Goal: Task Accomplishment & Management: Manage account settings

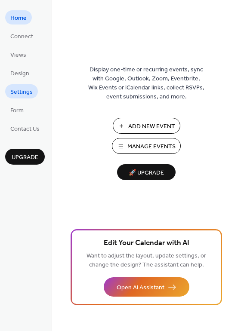
click at [13, 94] on span "Settings" at bounding box center [21, 92] width 22 height 9
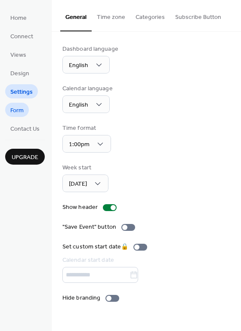
click at [24, 112] on link "Form" at bounding box center [17, 110] width 24 height 14
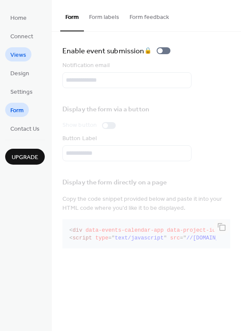
click at [18, 54] on span "Views" at bounding box center [18, 55] width 16 height 9
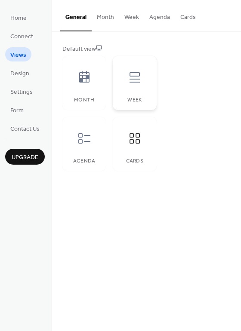
click at [137, 86] on div at bounding box center [135, 77] width 26 height 26
click at [88, 138] on icon at bounding box center [84, 139] width 14 height 14
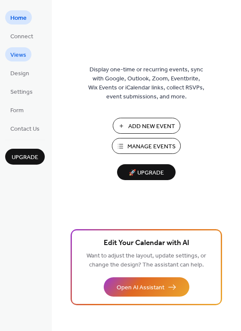
click at [20, 53] on span "Views" at bounding box center [18, 55] width 16 height 9
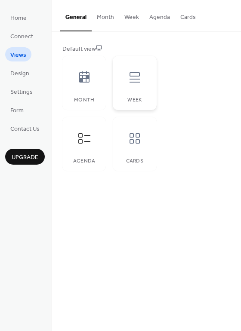
click at [130, 71] on icon at bounding box center [135, 77] width 14 height 14
click at [87, 75] on icon at bounding box center [84, 76] width 10 height 11
click at [86, 140] on icon at bounding box center [84, 139] width 14 height 14
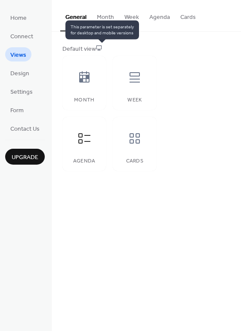
click at [102, 48] on icon at bounding box center [99, 48] width 6 height 6
click at [100, 46] on icon at bounding box center [99, 48] width 6 height 6
click at [99, 45] on icon at bounding box center [99, 48] width 6 height 6
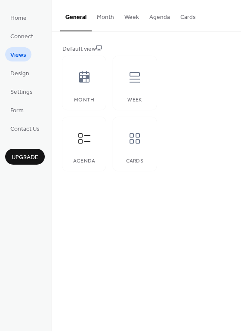
click at [96, 48] on div "Default view" at bounding box center [145, 49] width 166 height 9
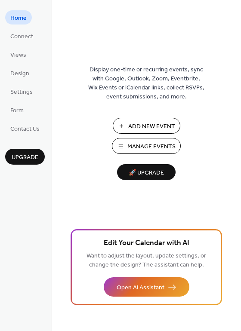
click at [136, 144] on span "Manage Events" at bounding box center [151, 146] width 48 height 9
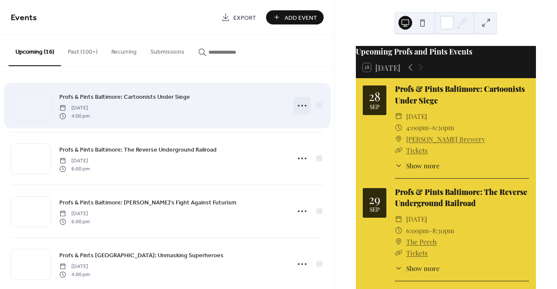
click at [305, 105] on circle at bounding box center [306, 106] width 2 height 2
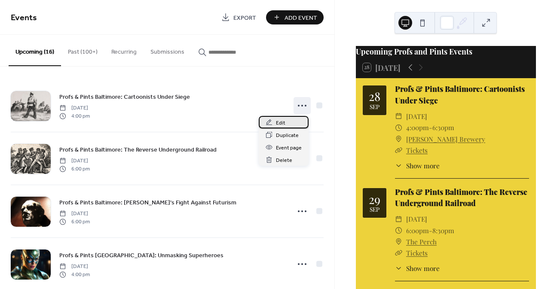
click at [281, 123] on span "Edit" at bounding box center [280, 123] width 9 height 9
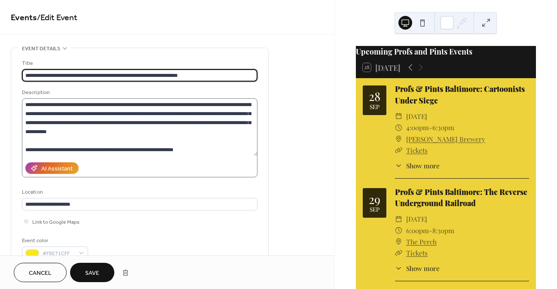
type input "**********"
click at [129, 112] on textarea at bounding box center [140, 127] width 236 height 58
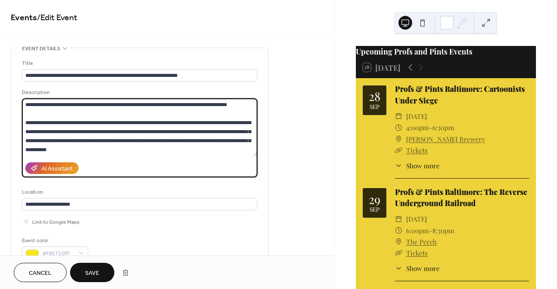
type textarea "**********"
click at [94, 273] on span "Save" at bounding box center [92, 273] width 14 height 9
